Goal: Task Accomplishment & Management: Use online tool/utility

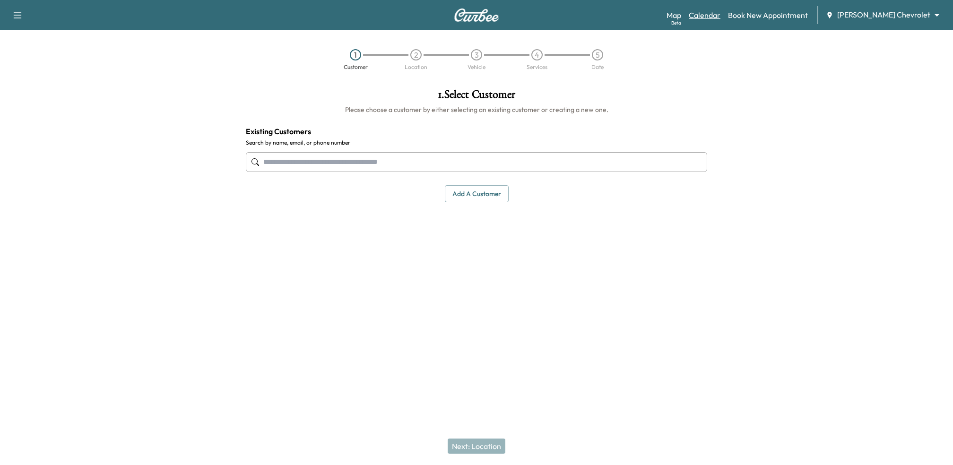
click at [721, 16] on link "Calendar" at bounding box center [705, 14] width 32 height 11
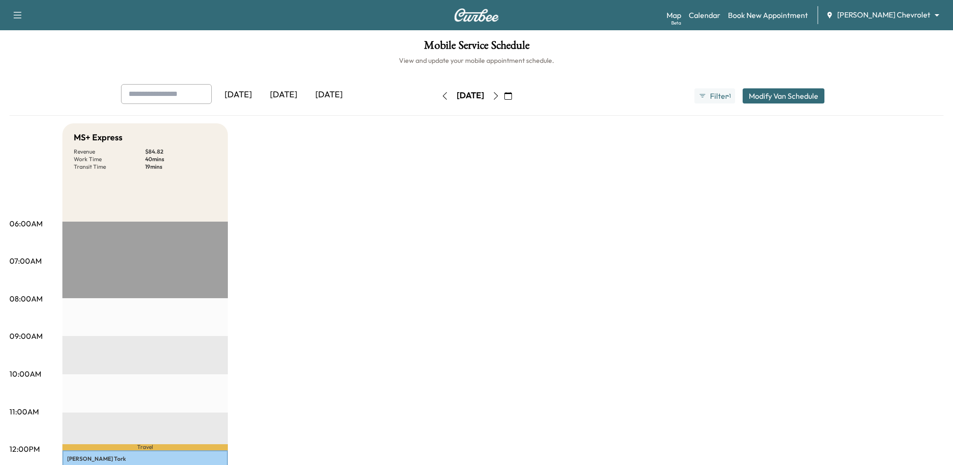
click at [333, 96] on div "[DATE]" at bounding box center [328, 95] width 45 height 22
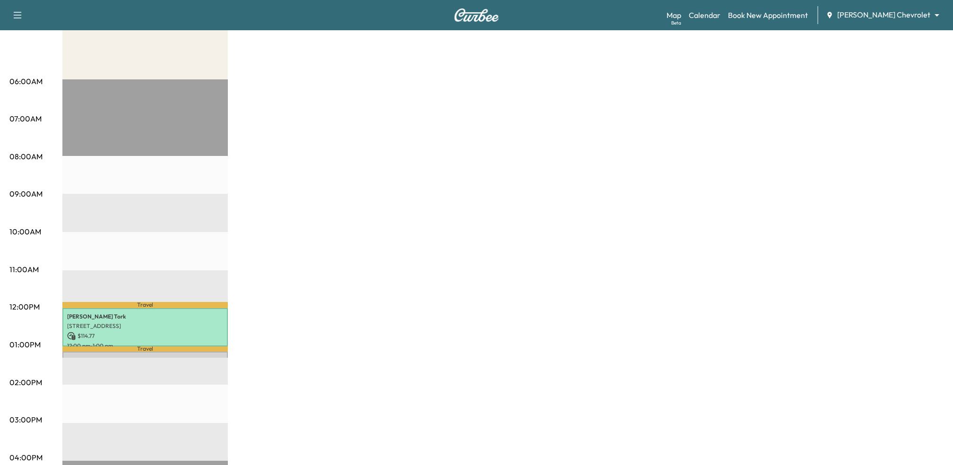
scroll to position [224, 0]
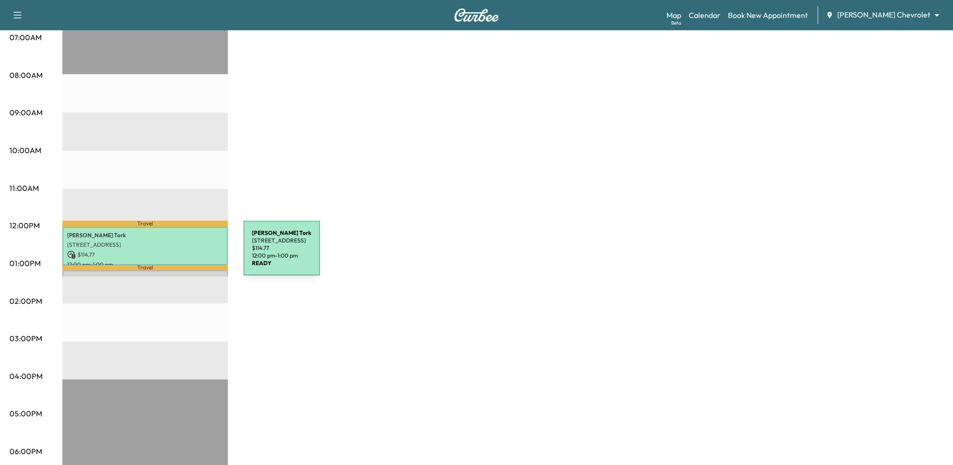
click at [164, 237] on p "[PERSON_NAME]" at bounding box center [145, 236] width 156 height 8
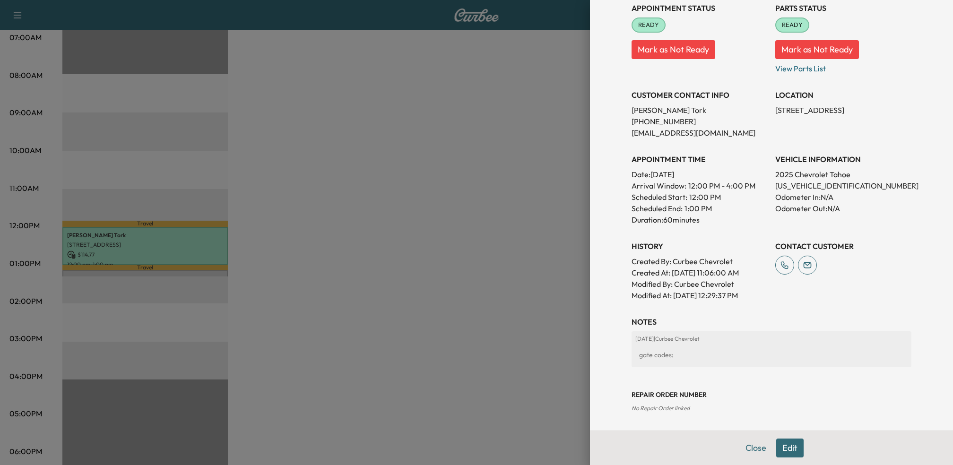
scroll to position [0, 0]
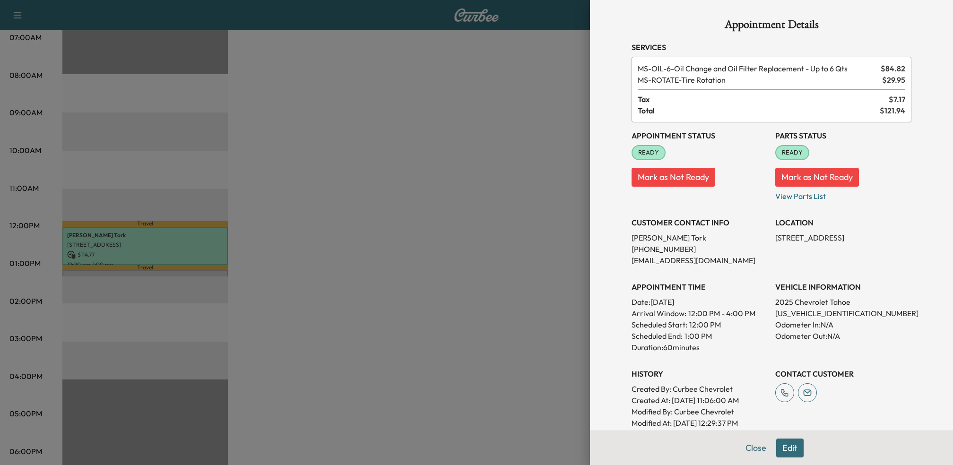
click at [525, 122] on div at bounding box center [476, 232] width 953 height 465
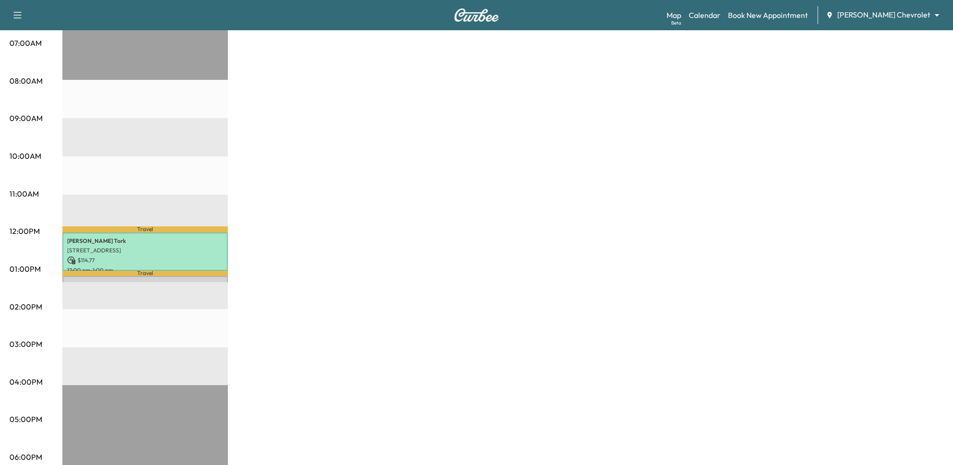
scroll to position [183, 0]
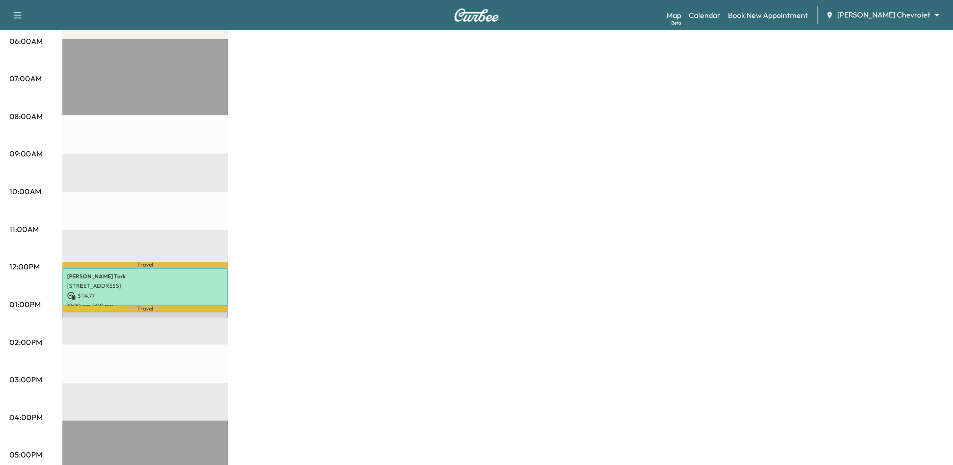
click at [497, 280] on div "MS+ Express Revenue $ 114.77 Work Time 70 mins Transit Time 19 mins Travel [PER…" at bounding box center [503, 295] width 882 height 709
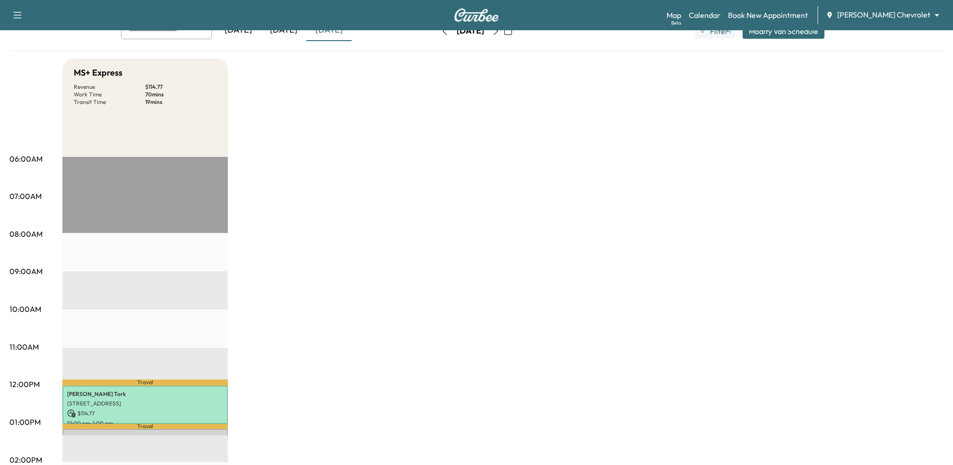
scroll to position [0, 0]
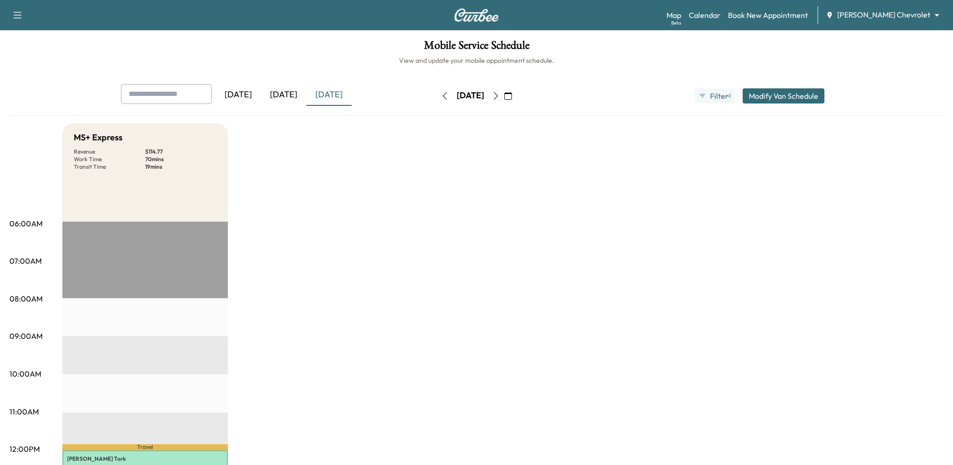
click at [500, 98] on icon "button" at bounding box center [496, 96] width 8 height 8
click at [516, 98] on button "button" at bounding box center [508, 95] width 16 height 15
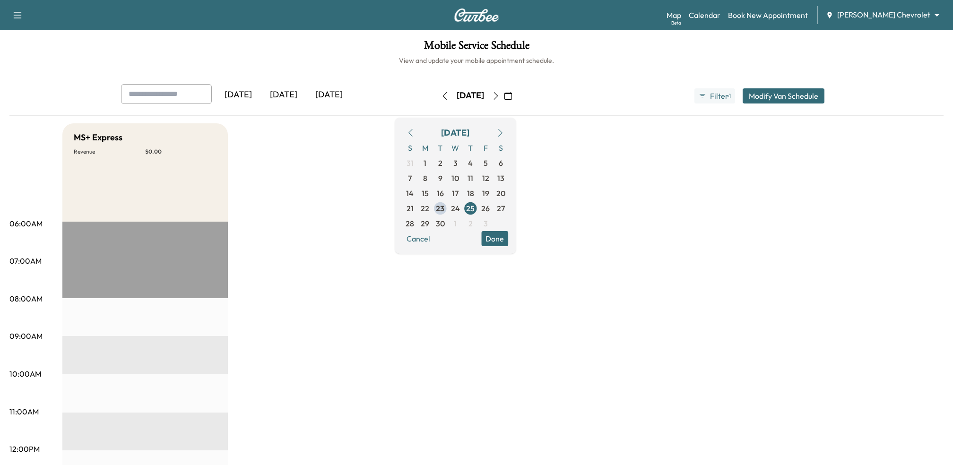
click at [516, 97] on button "button" at bounding box center [508, 95] width 16 height 15
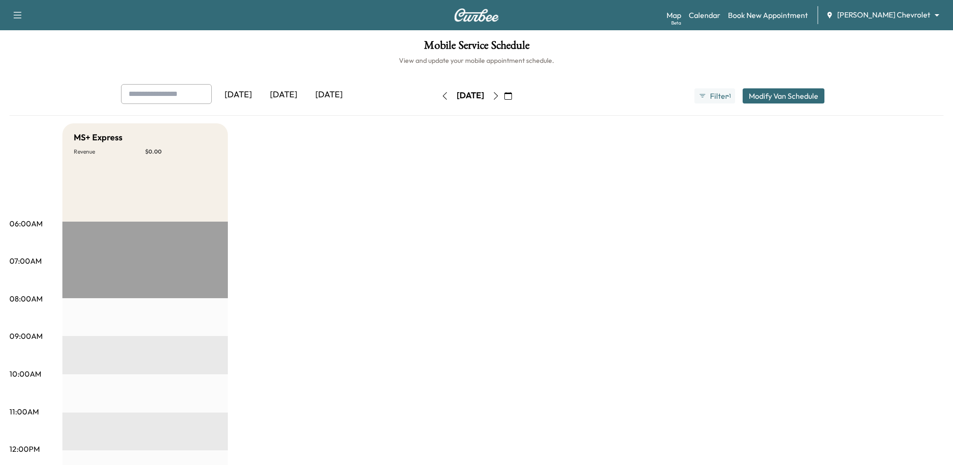
click at [500, 97] on icon "button" at bounding box center [496, 96] width 8 height 8
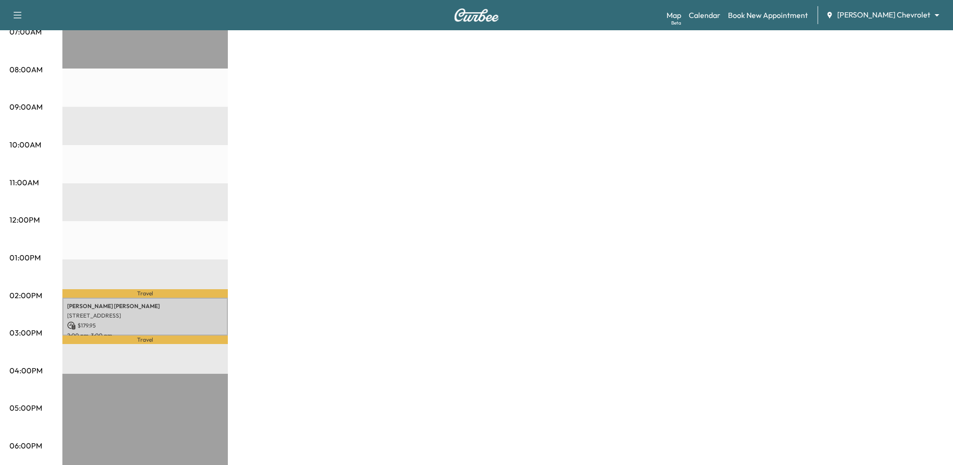
scroll to position [284, 0]
